Goal: Use online tool/utility: Utilize a website feature to perform a specific function

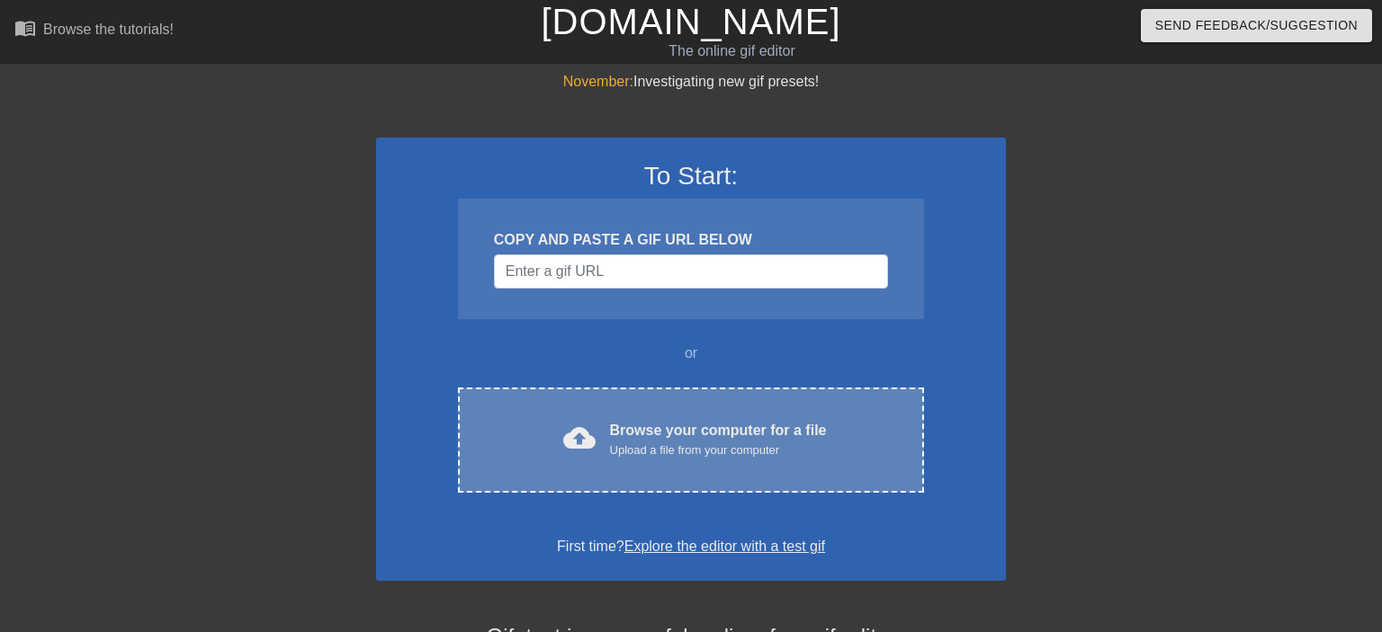
click at [603, 468] on div "cloud_upload Browse your computer for a file Upload a file from your computer C…" at bounding box center [691, 440] width 466 height 105
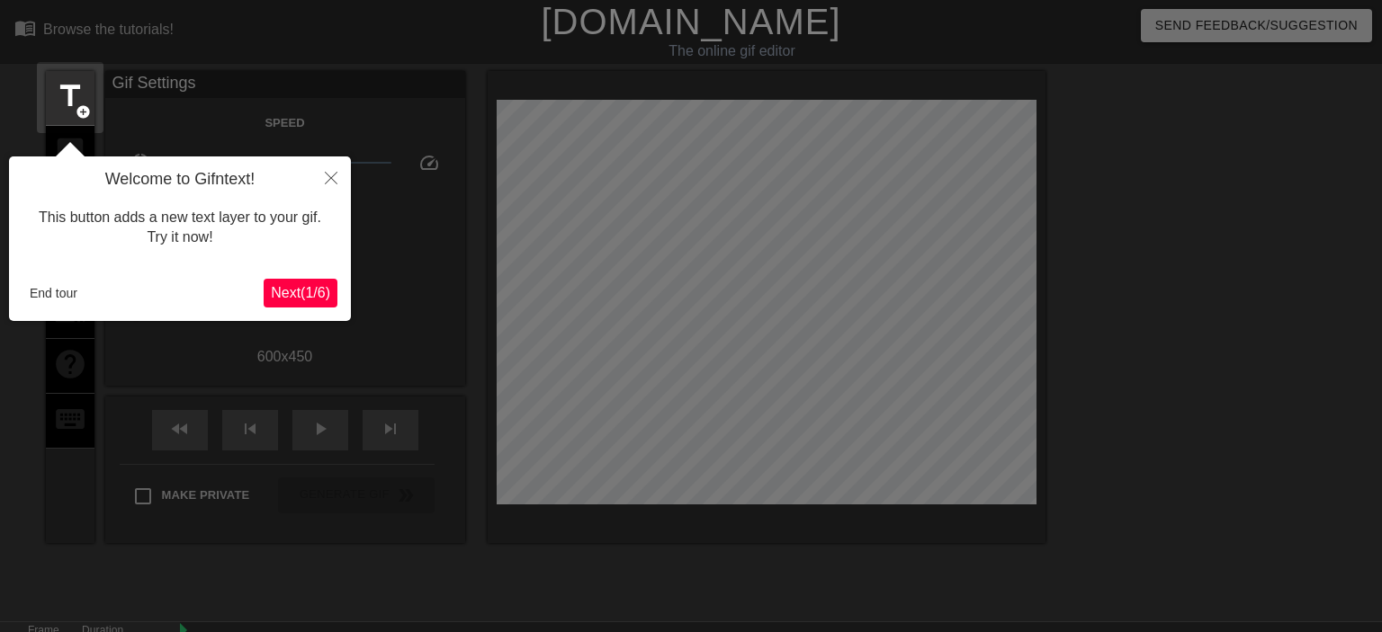
scroll to position [43, 0]
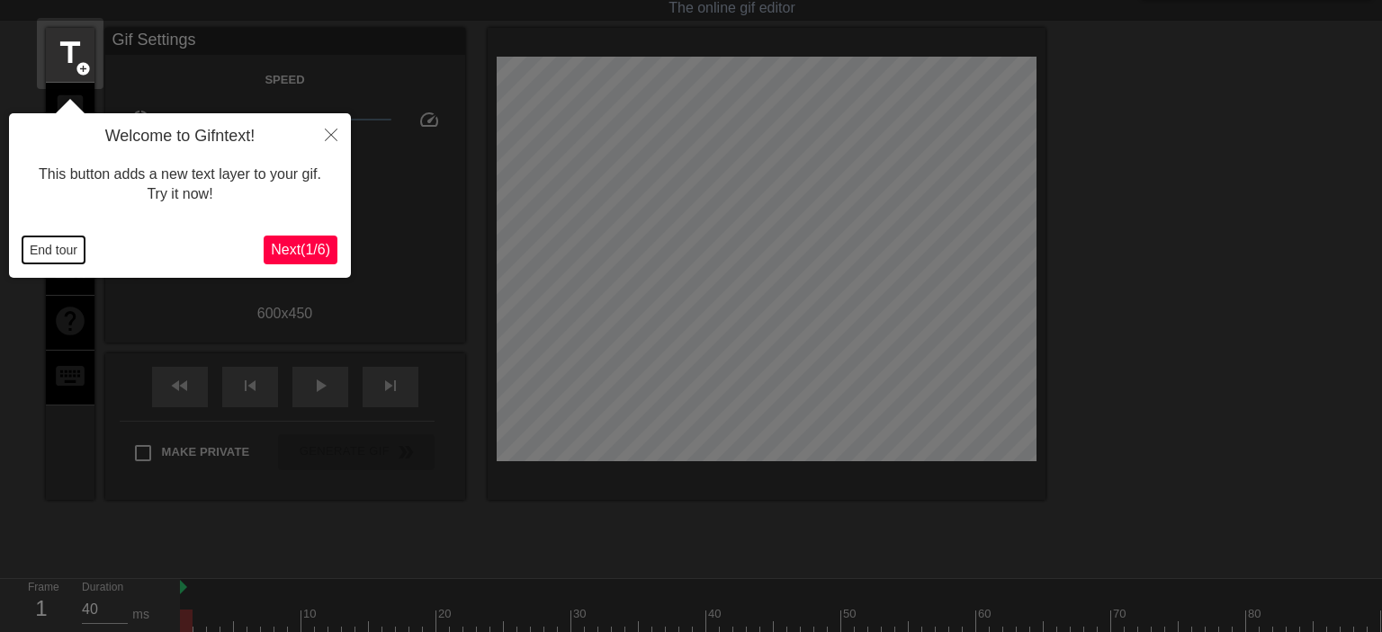
click at [63, 246] on button "End tour" at bounding box center [53, 250] width 62 height 27
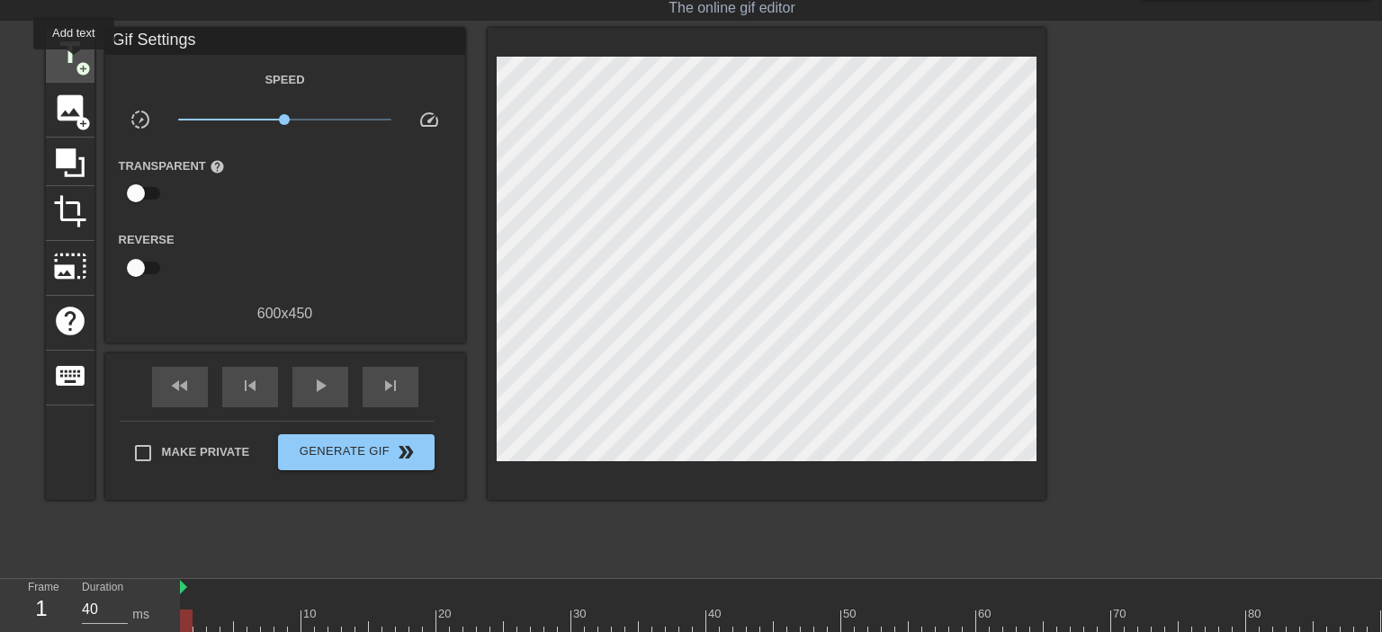
click at [74, 62] on span "title" at bounding box center [70, 53] width 34 height 34
click at [58, 46] on span "title" at bounding box center [70, 53] width 34 height 34
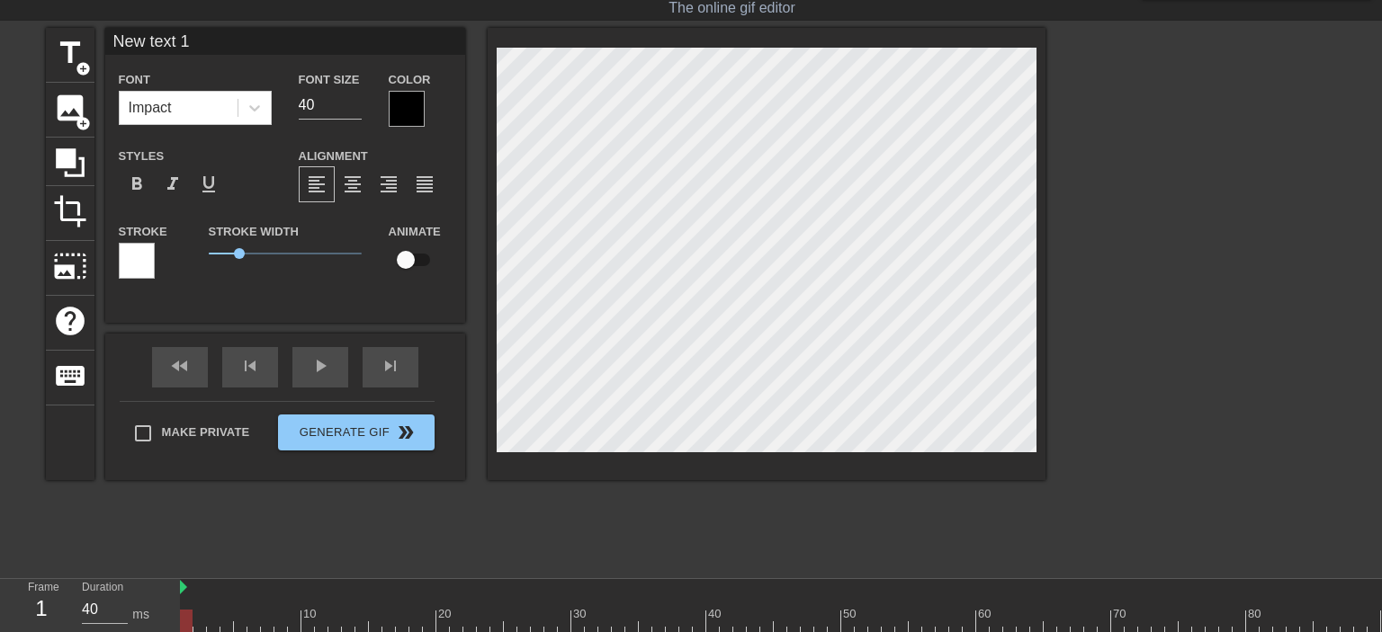
scroll to position [0, 2]
type input "New ext 1"
type textarea "New ext 1"
type input "Newext 1"
type textarea "Newext 1"
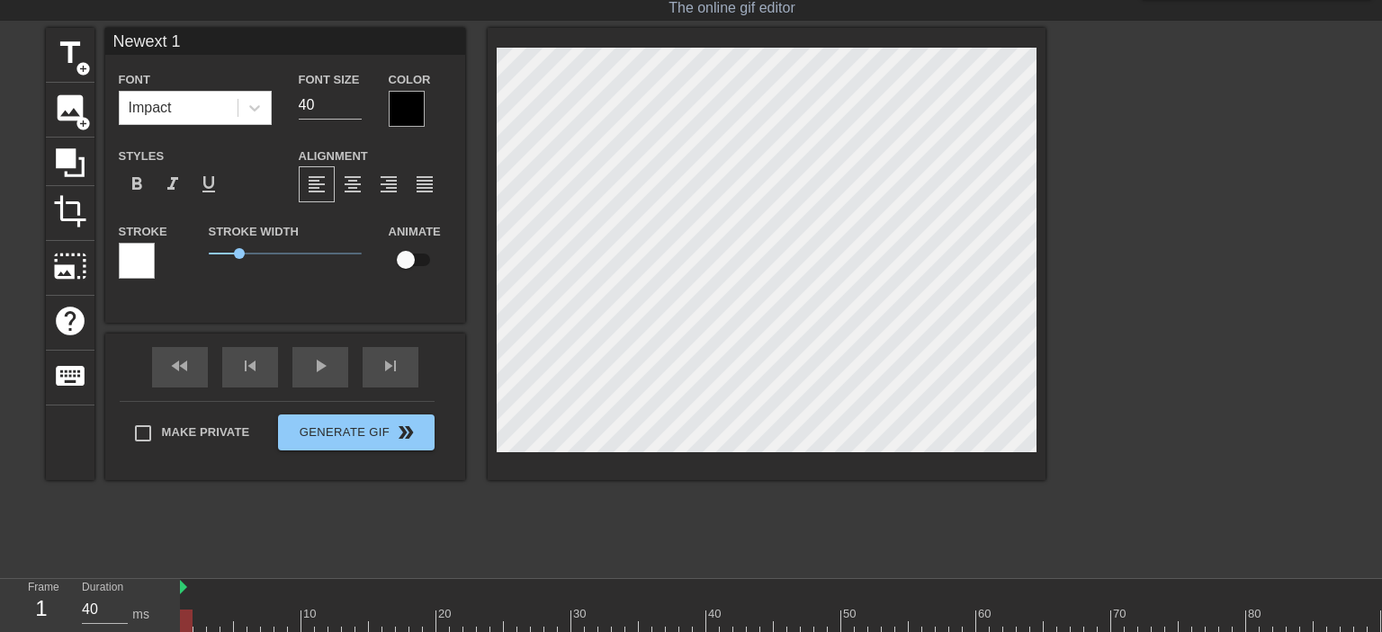
type input "Neext 1"
type textarea "Neext 1"
type input "Next 1"
type textarea "Next 1"
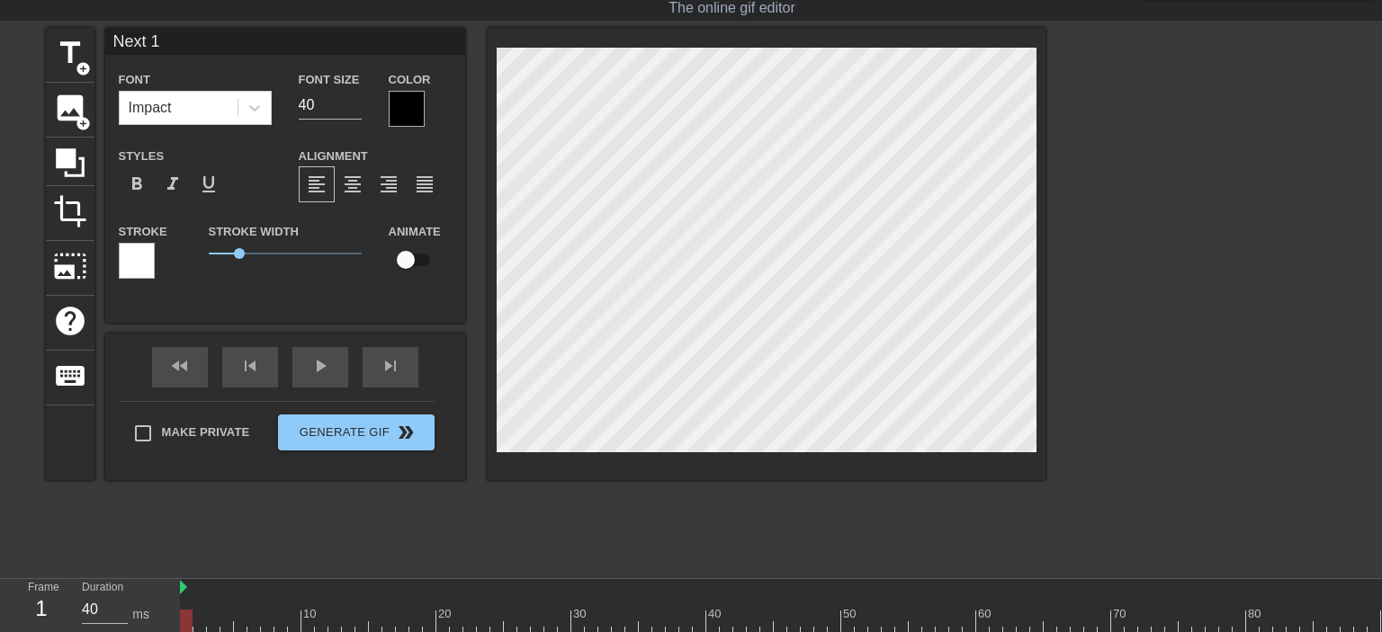
type input "ext 1"
type textarea "ext 1"
type input "ext"
type textarea "ext"
type input "ext"
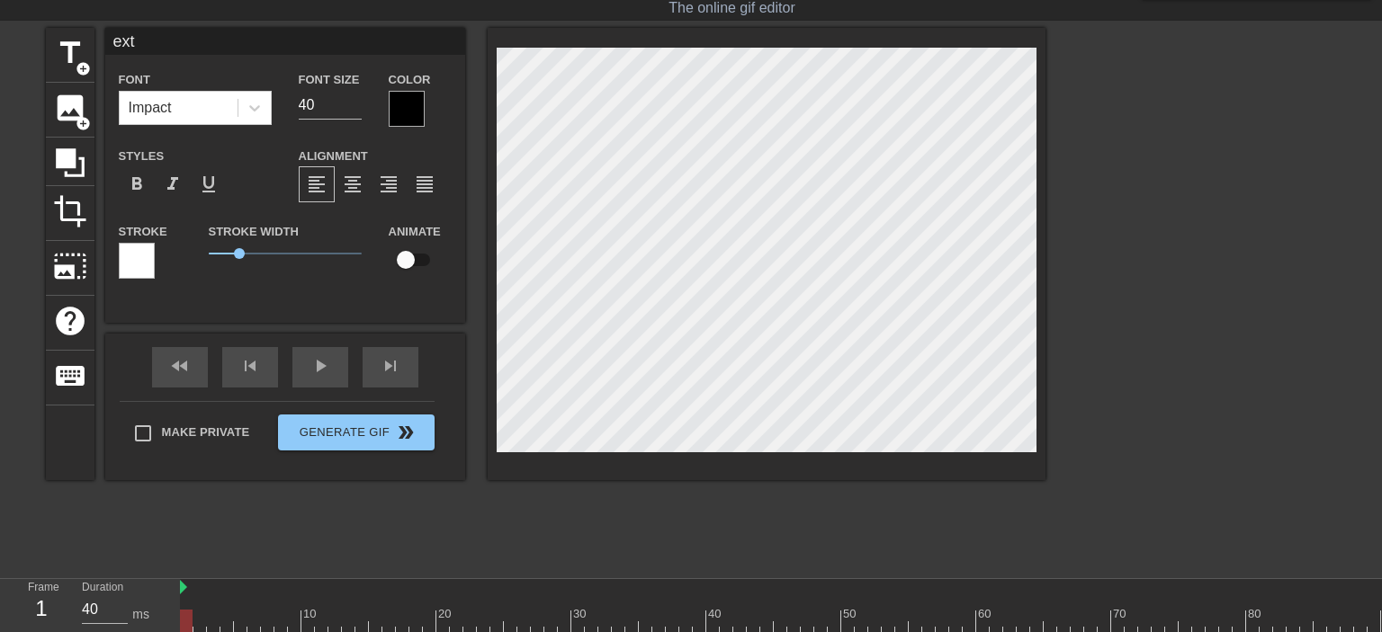
type textarea "ext"
type input "ex"
type textarea "ex"
type input "e"
type textarea "e"
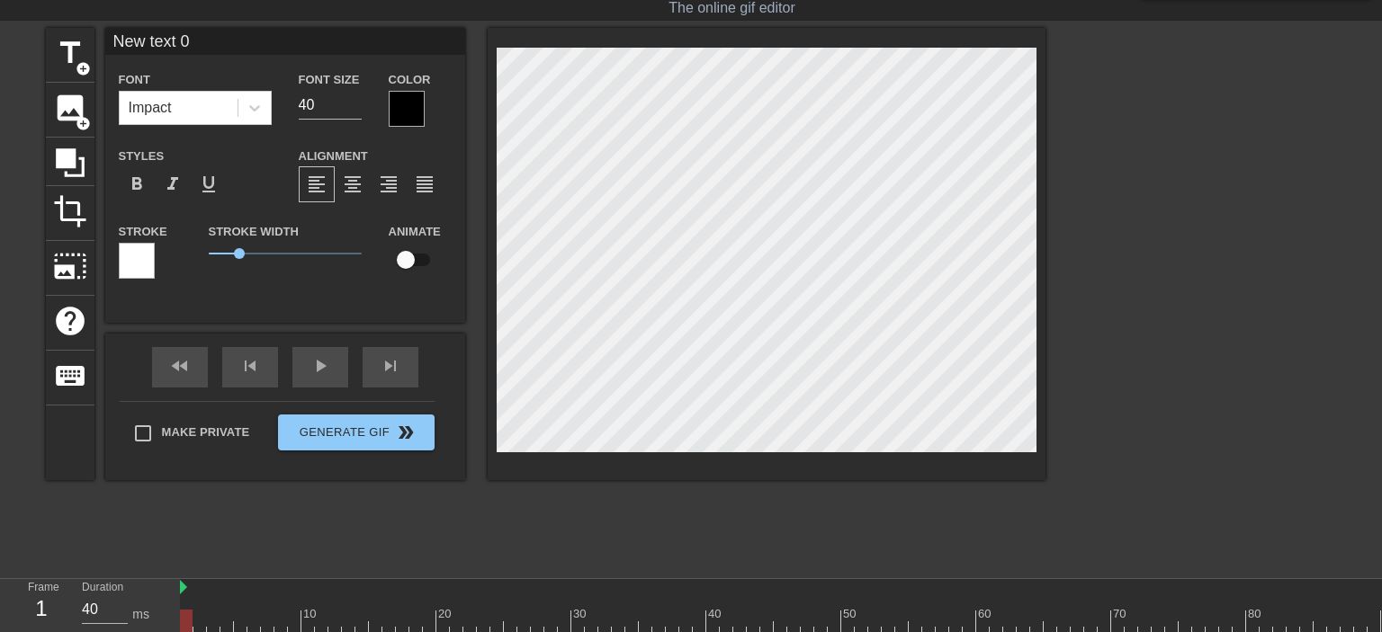
scroll to position [0, 2]
type input "New text"
type textarea "New text"
type input "New text"
type textarea "New text"
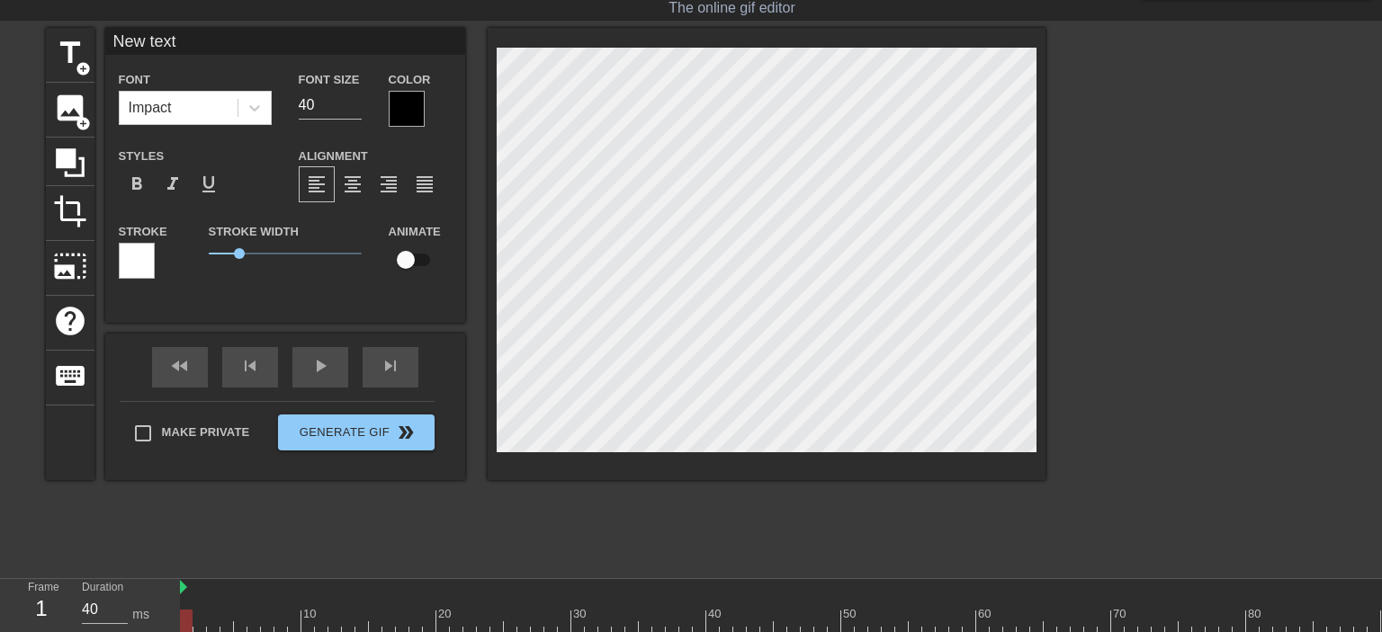
type input "New tex"
type textarea "New tex"
type input "New te"
type textarea "New te"
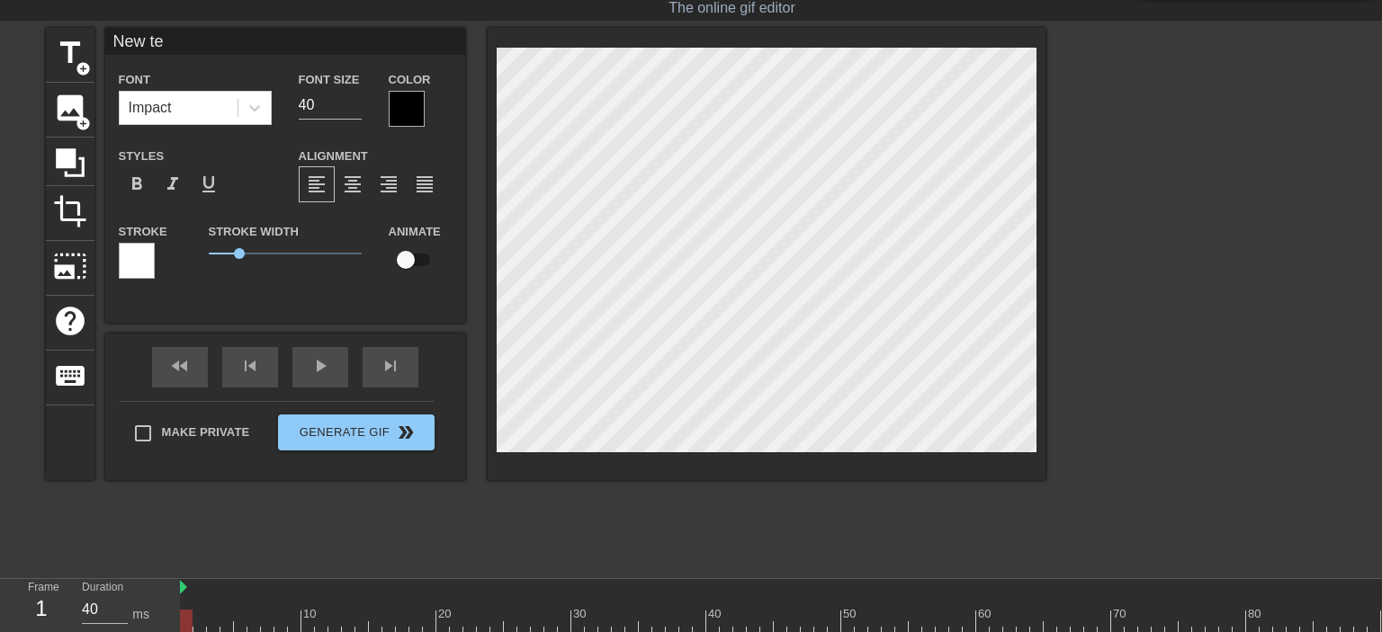
type input "New t"
type textarea "New t"
type input "New"
type textarea "New"
type input "New"
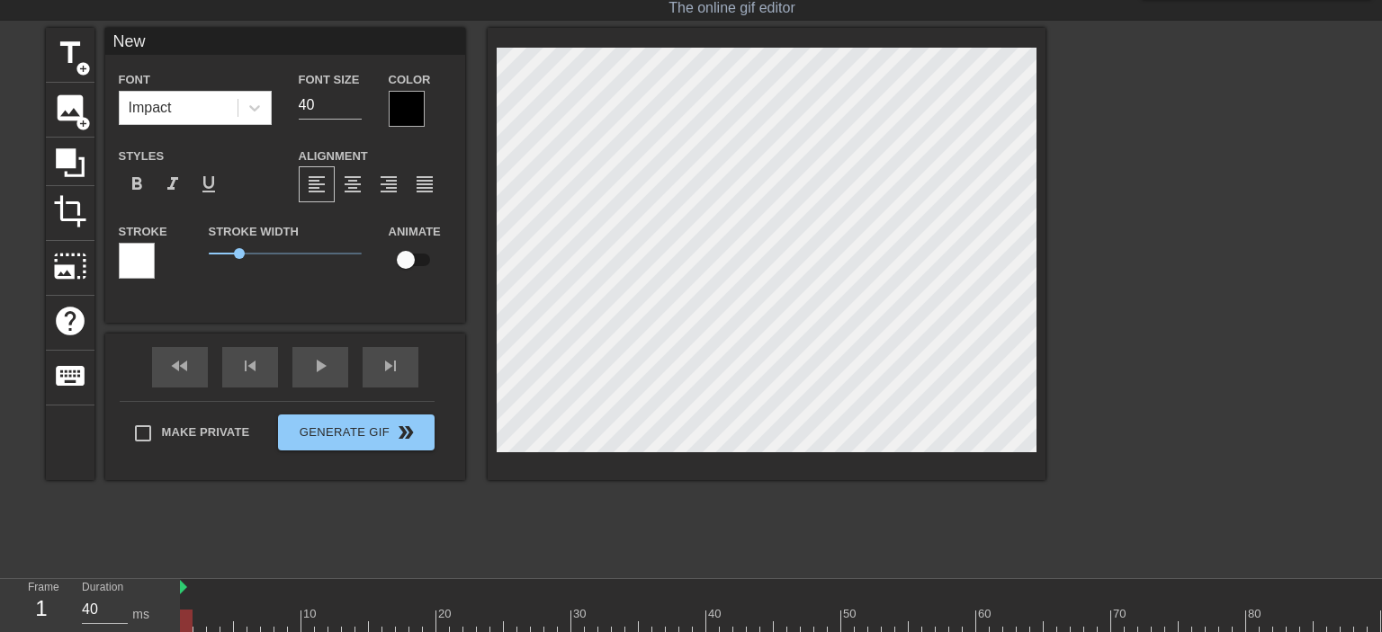
type textarea "New"
type input "Ne"
type textarea "Ne"
type input "N"
type textarea "N"
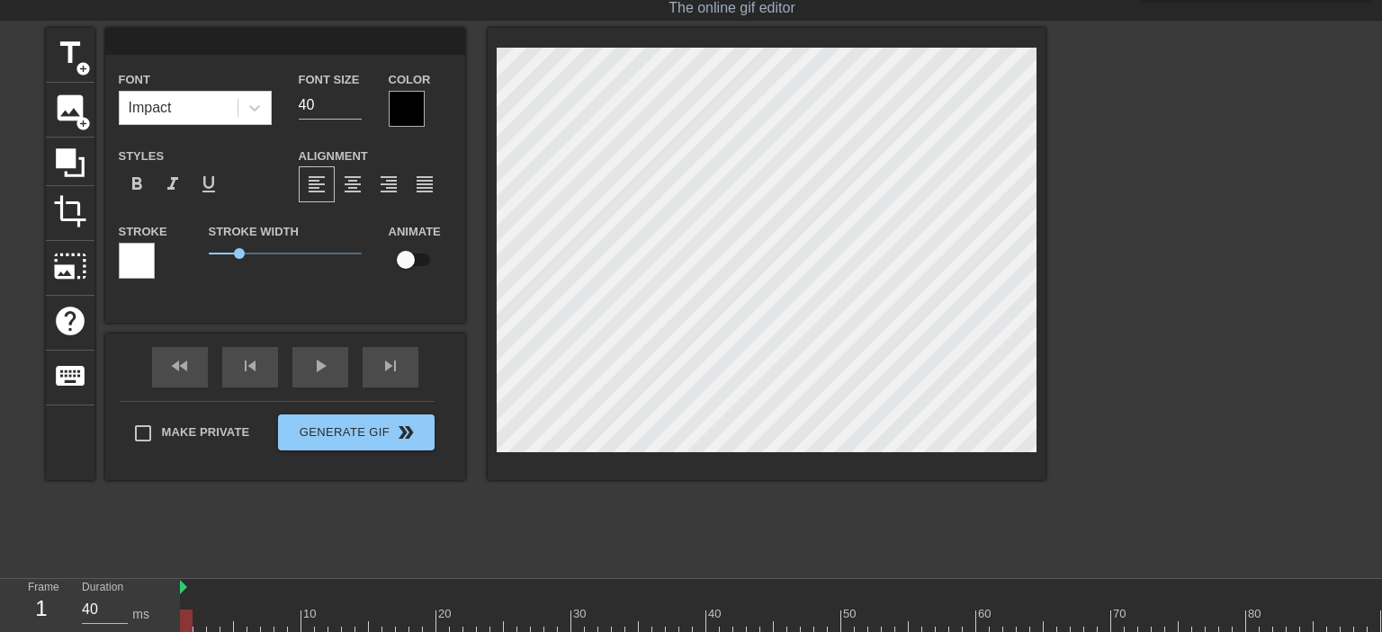
scroll to position [0, 0]
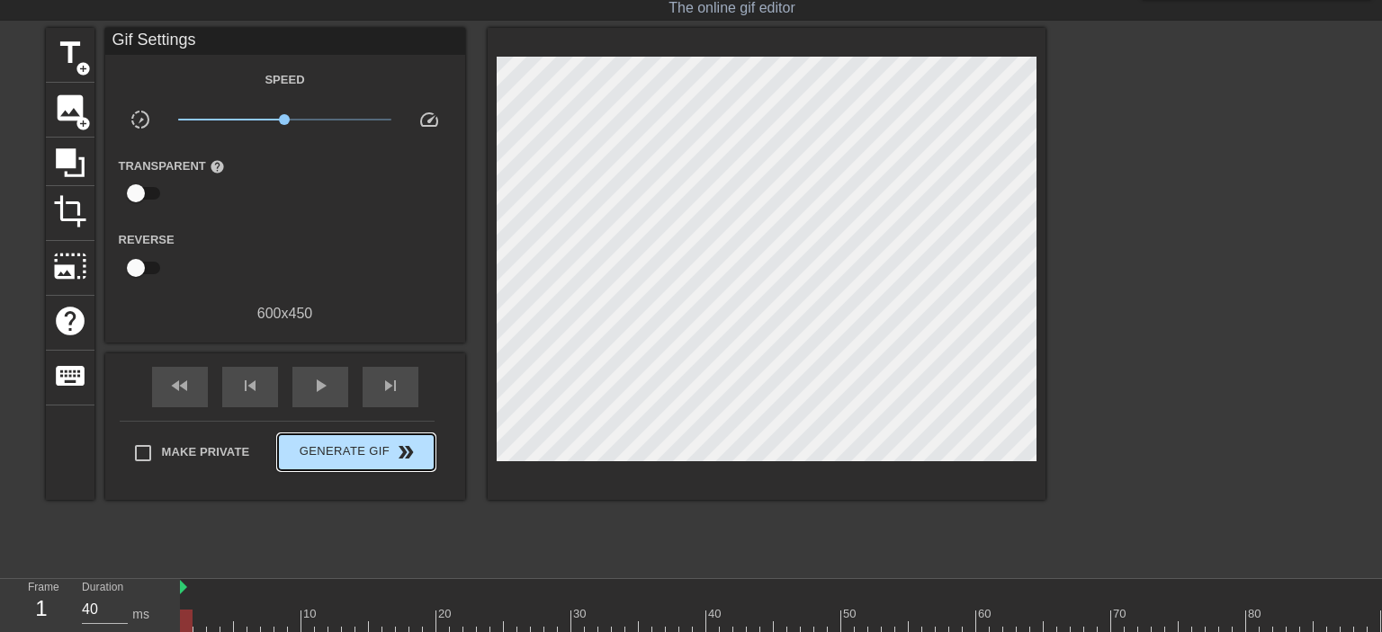
click at [357, 466] on button "Generate Gif double_arrow" at bounding box center [356, 452] width 156 height 36
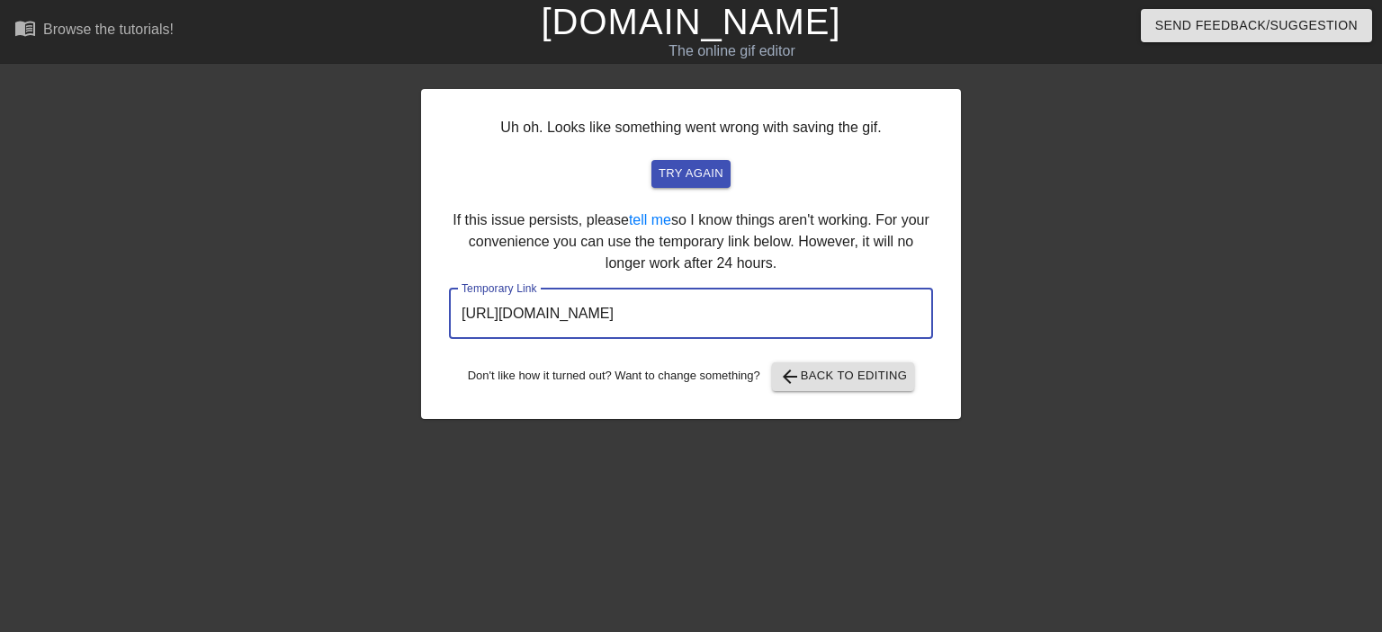
click at [573, 322] on input "[URL][DOMAIN_NAME]" at bounding box center [691, 314] width 484 height 50
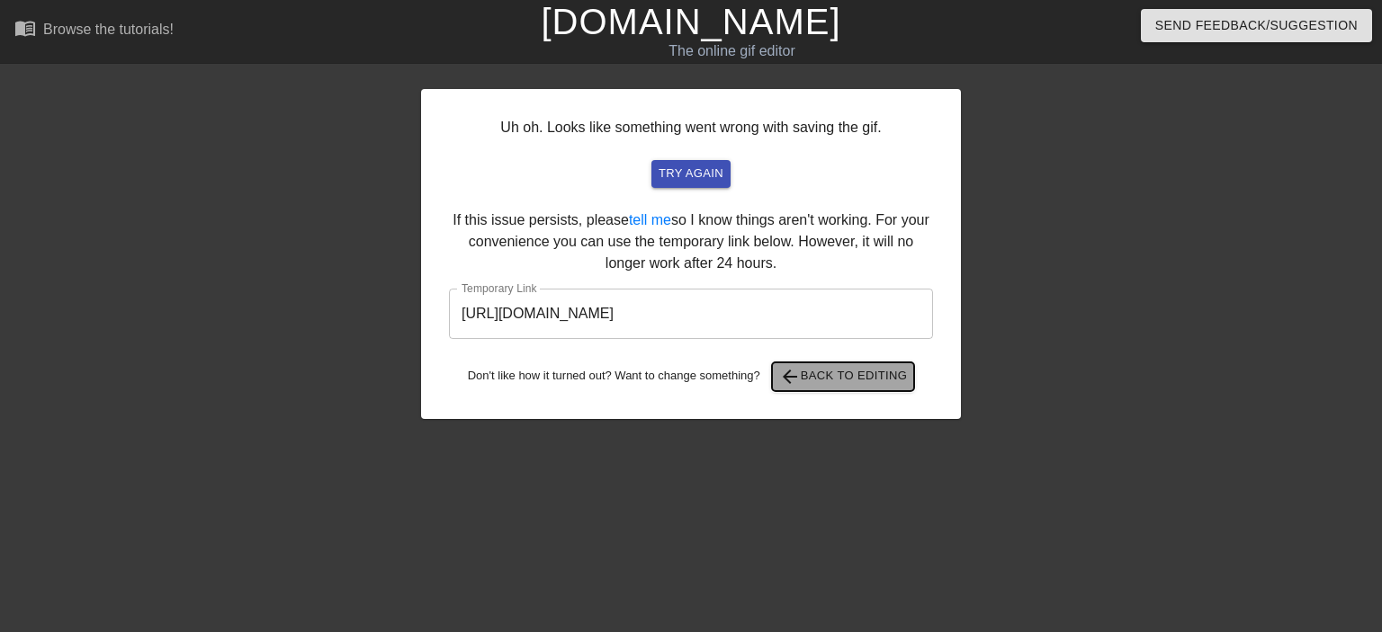
click at [793, 390] on button "arrow_back Back to Editing" at bounding box center [843, 376] width 143 height 29
